Goal: Task Accomplishment & Management: Manage account settings

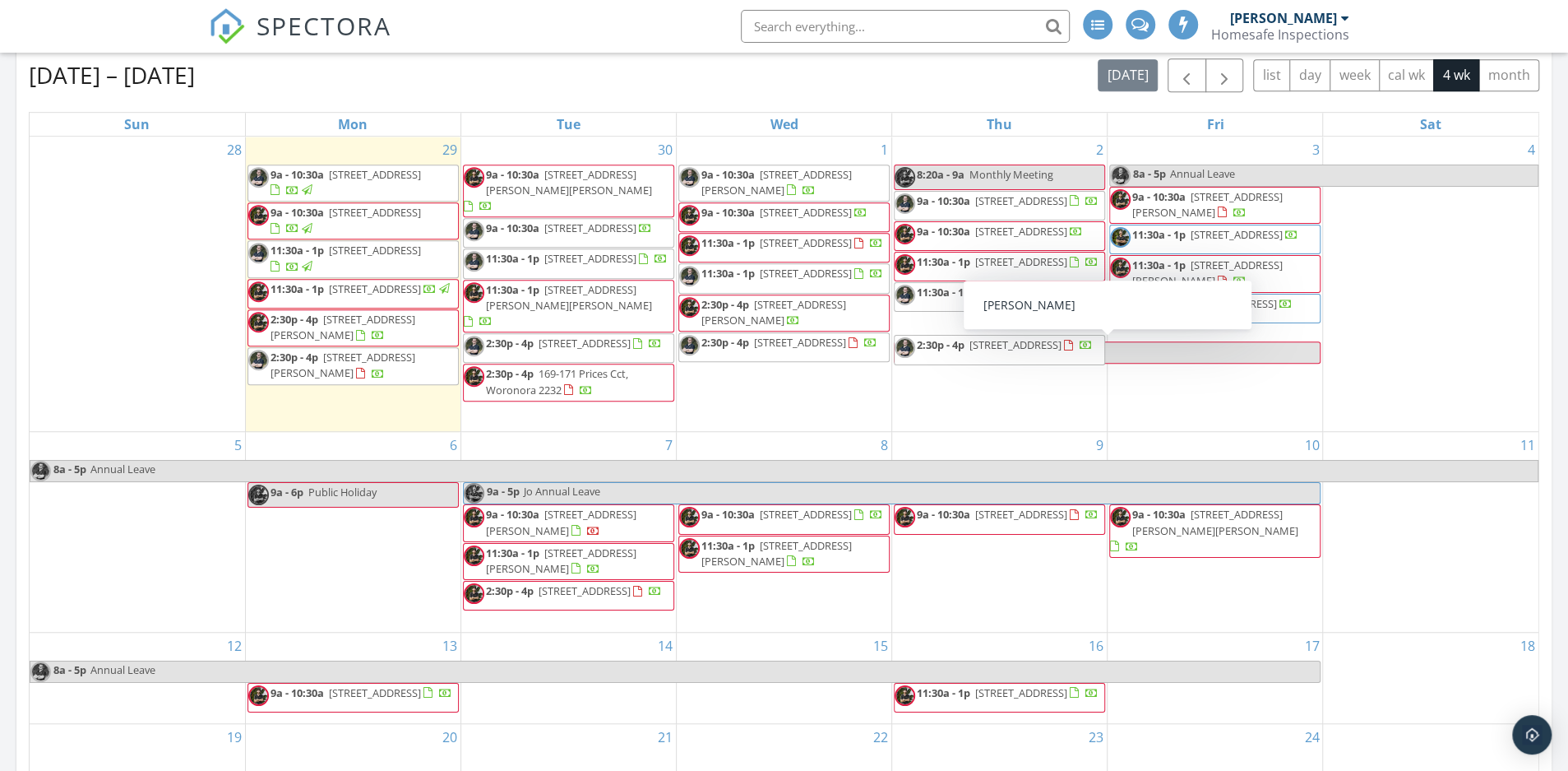
scroll to position [724, 0]
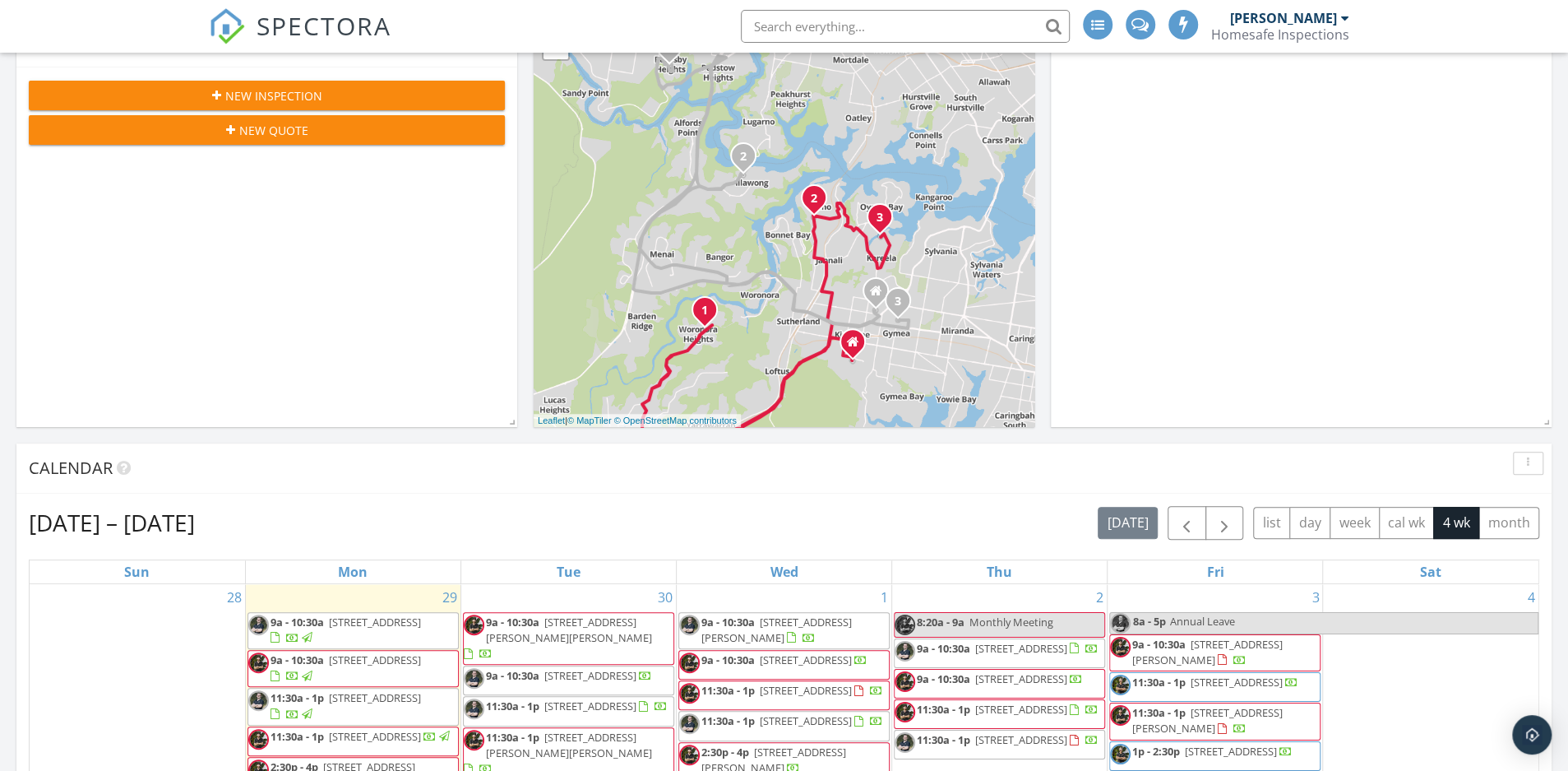
scroll to position [270, 0]
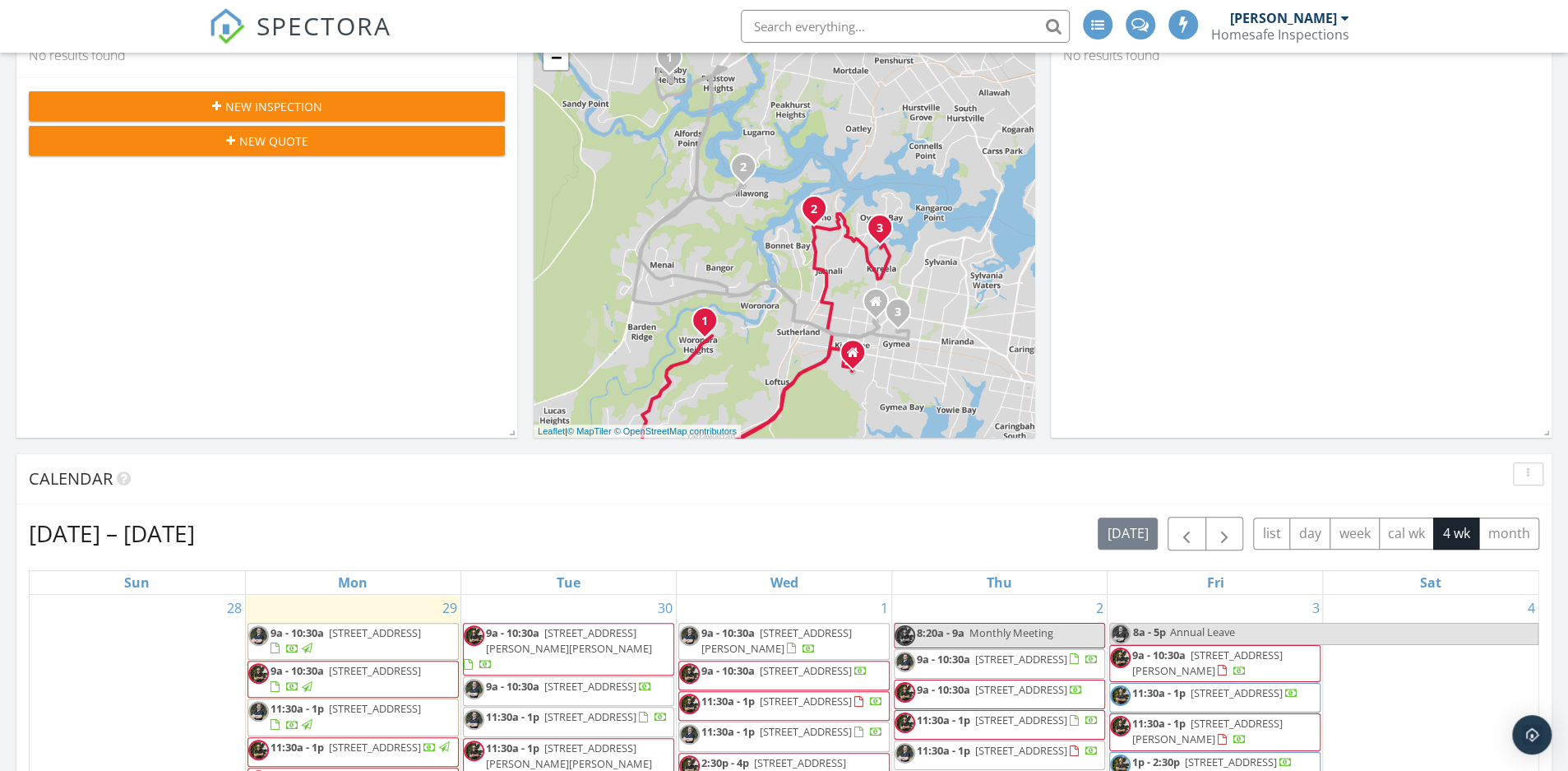
click at [1347, 22] on div at bounding box center [1346, 17] width 9 height 13
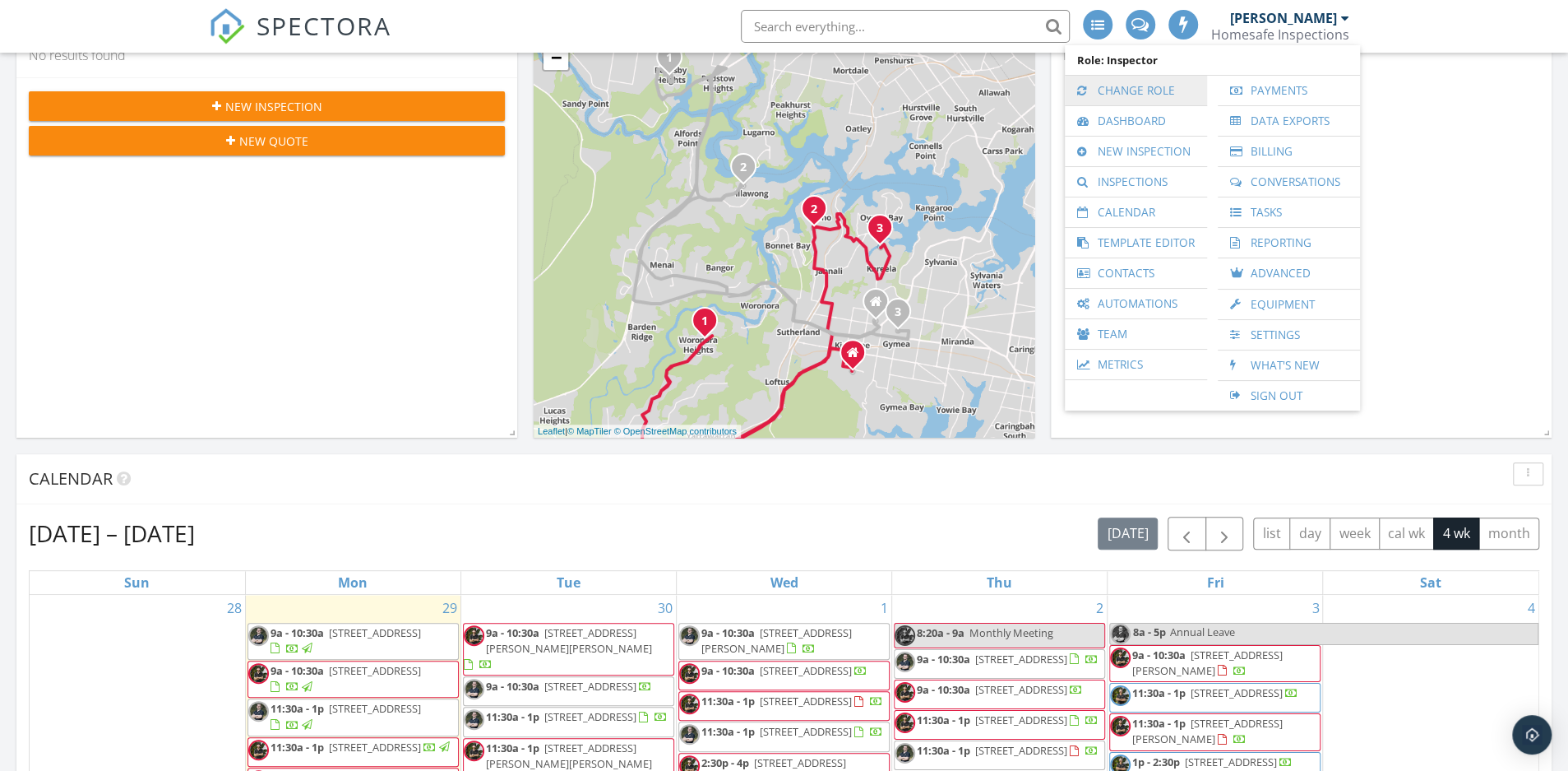
click at [1155, 91] on link "Change Role" at bounding box center [1136, 90] width 125 height 29
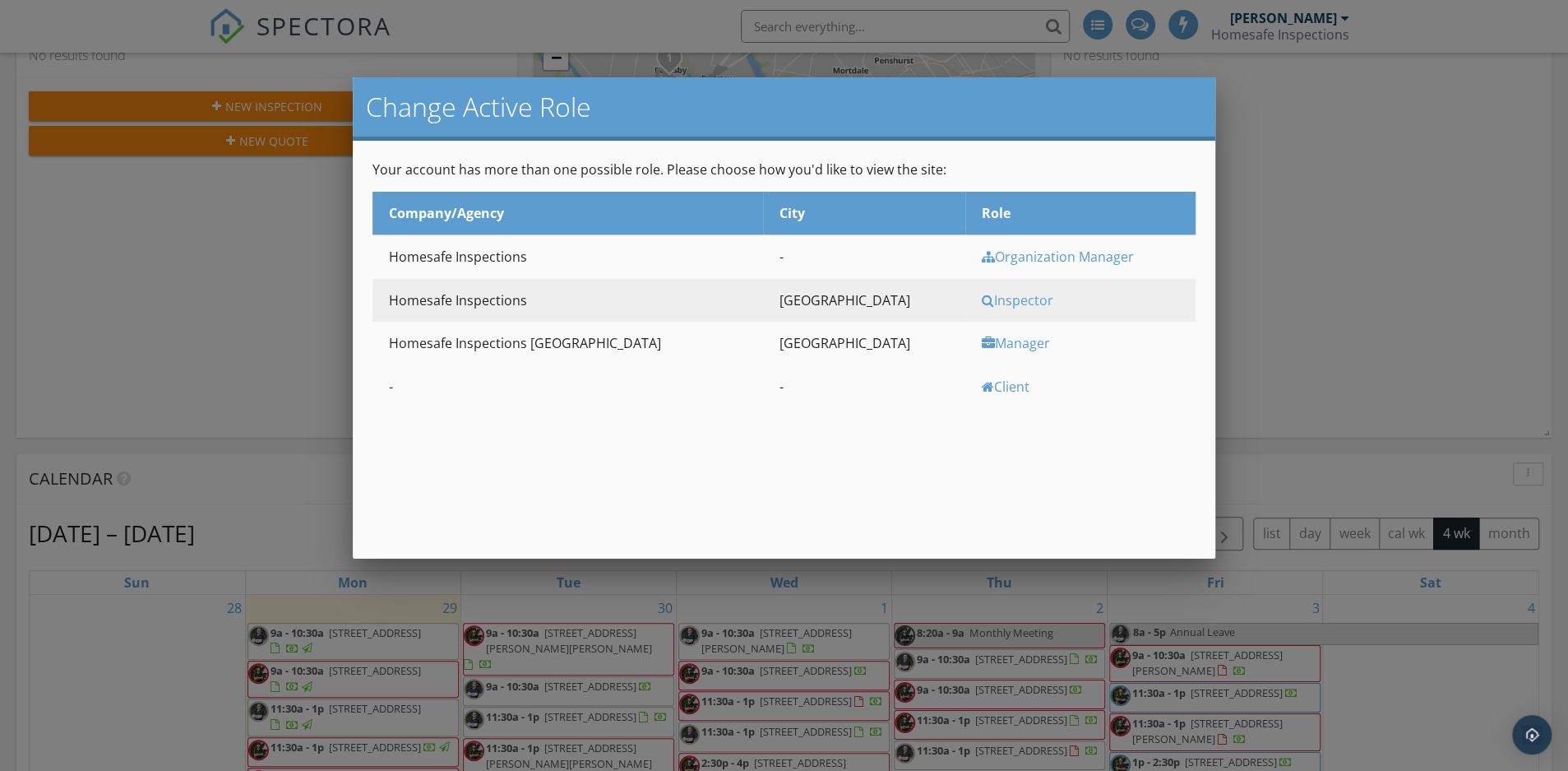
click at [982, 351] on div "Manager" at bounding box center [1086, 343] width 209 height 18
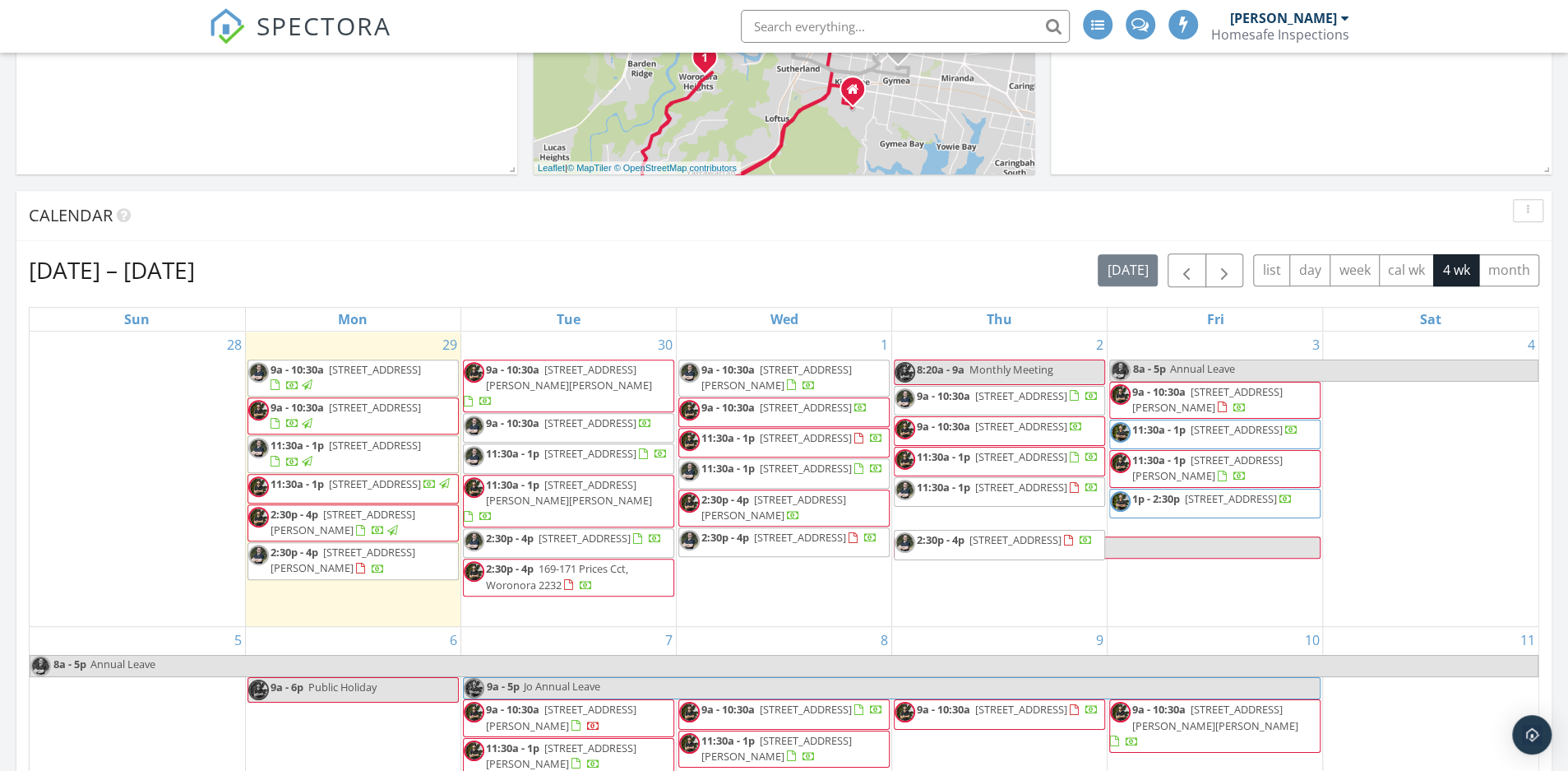
scroll to position [534, 0]
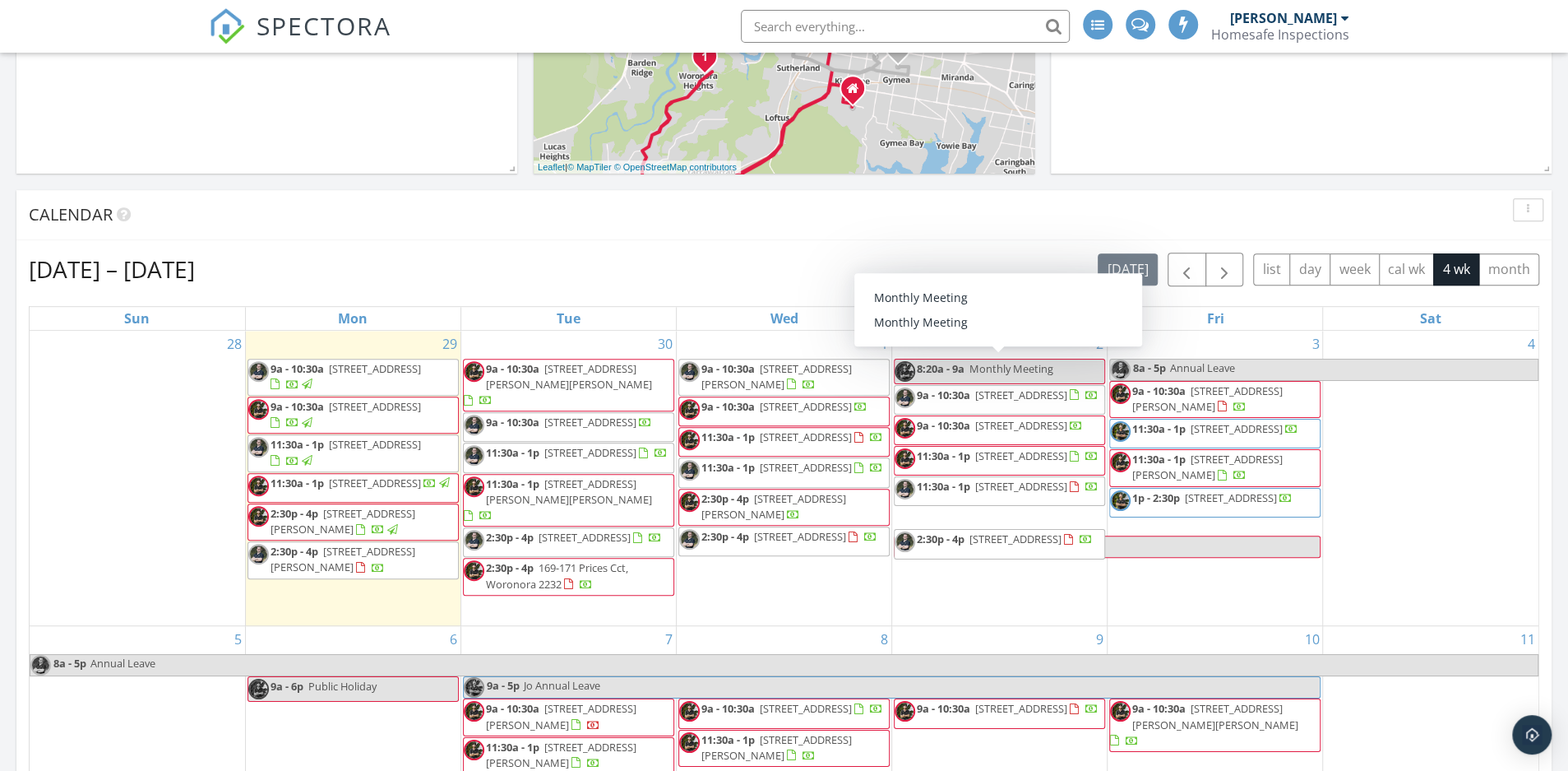
click at [266, 44] on link "SPECTORA" at bounding box center [299, 40] width 182 height 35
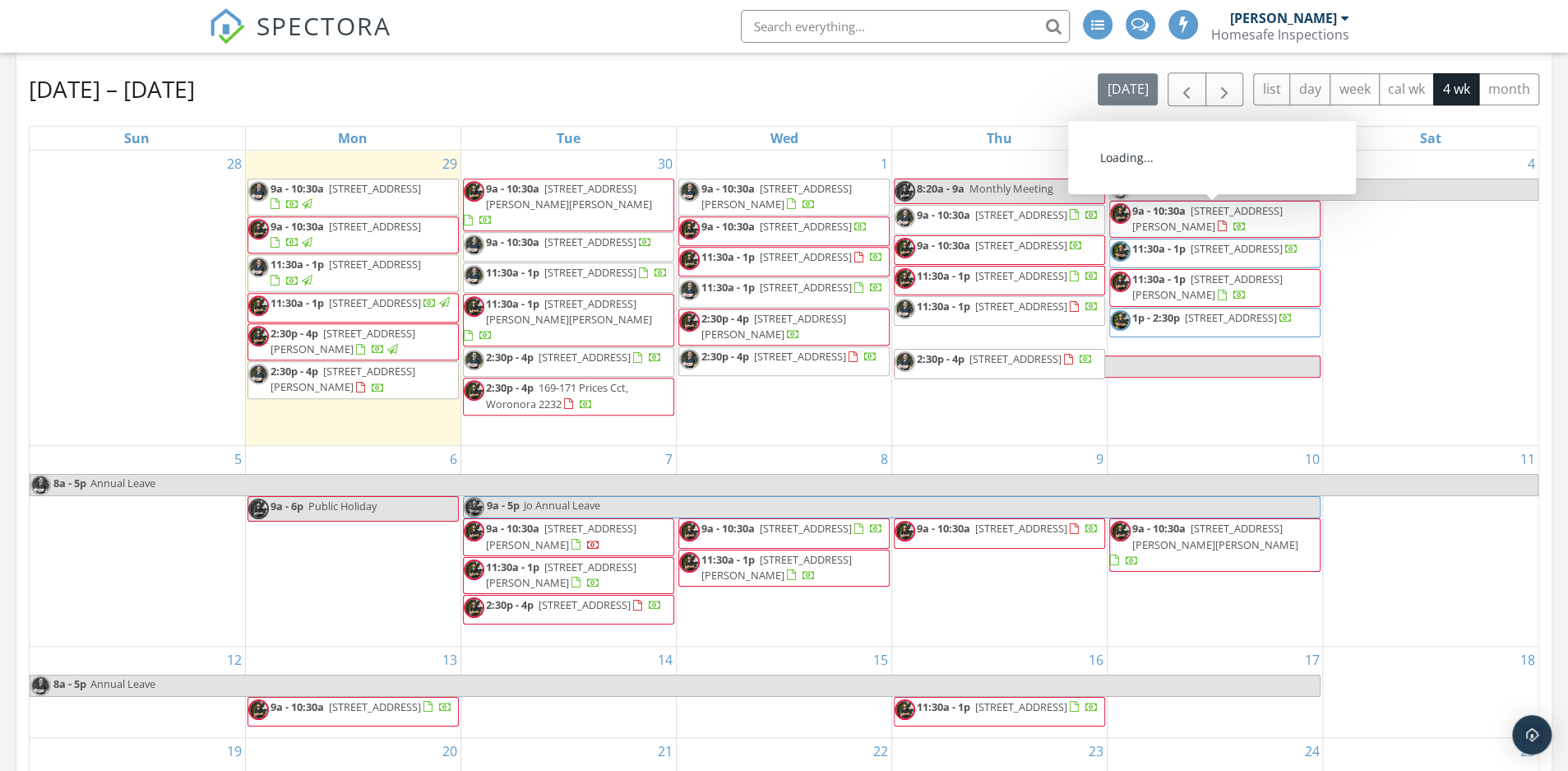
scroll to position [716, 0]
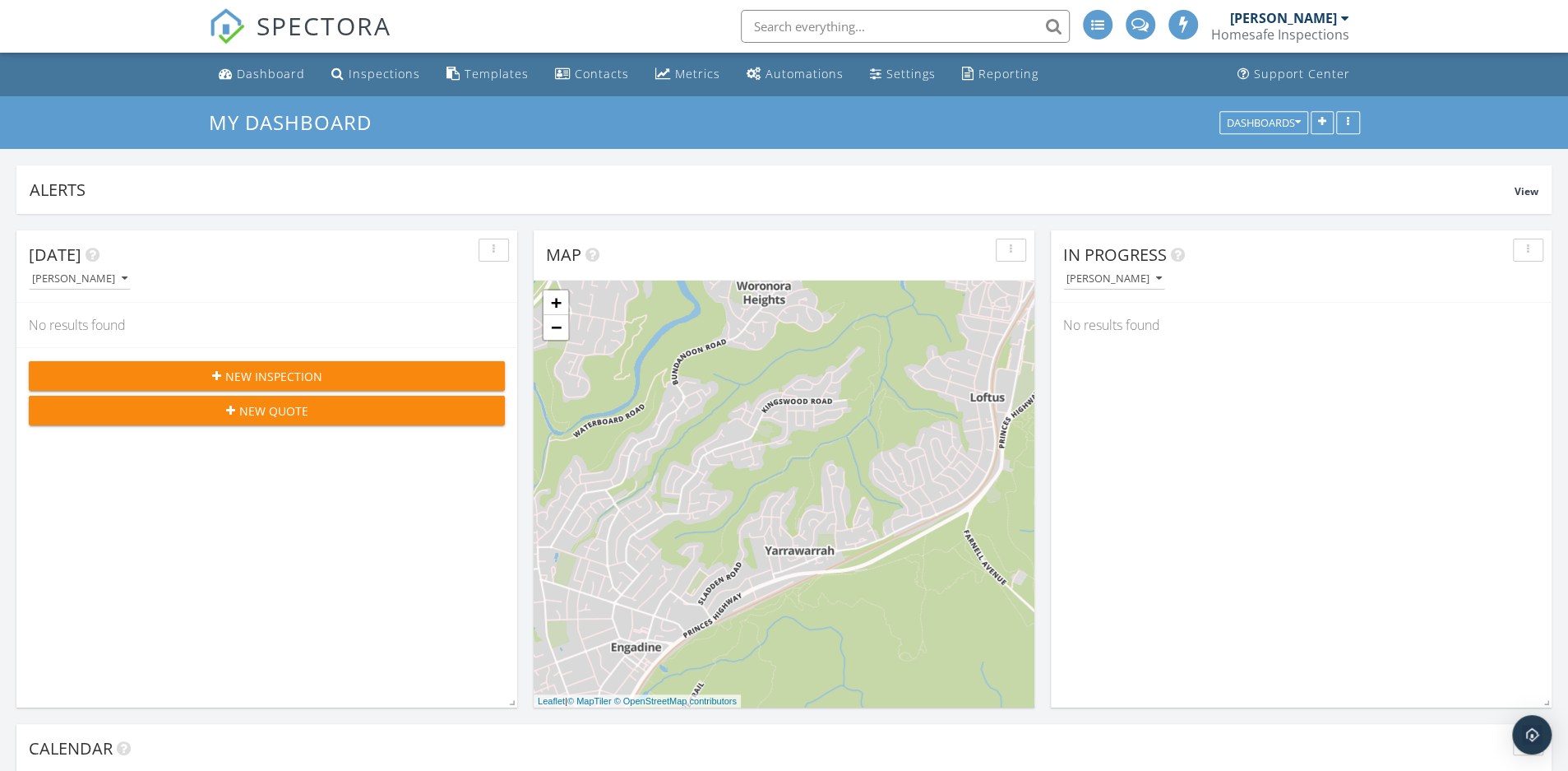
scroll to position [395, 760]
